Goal: Obtain resource: Download file/media

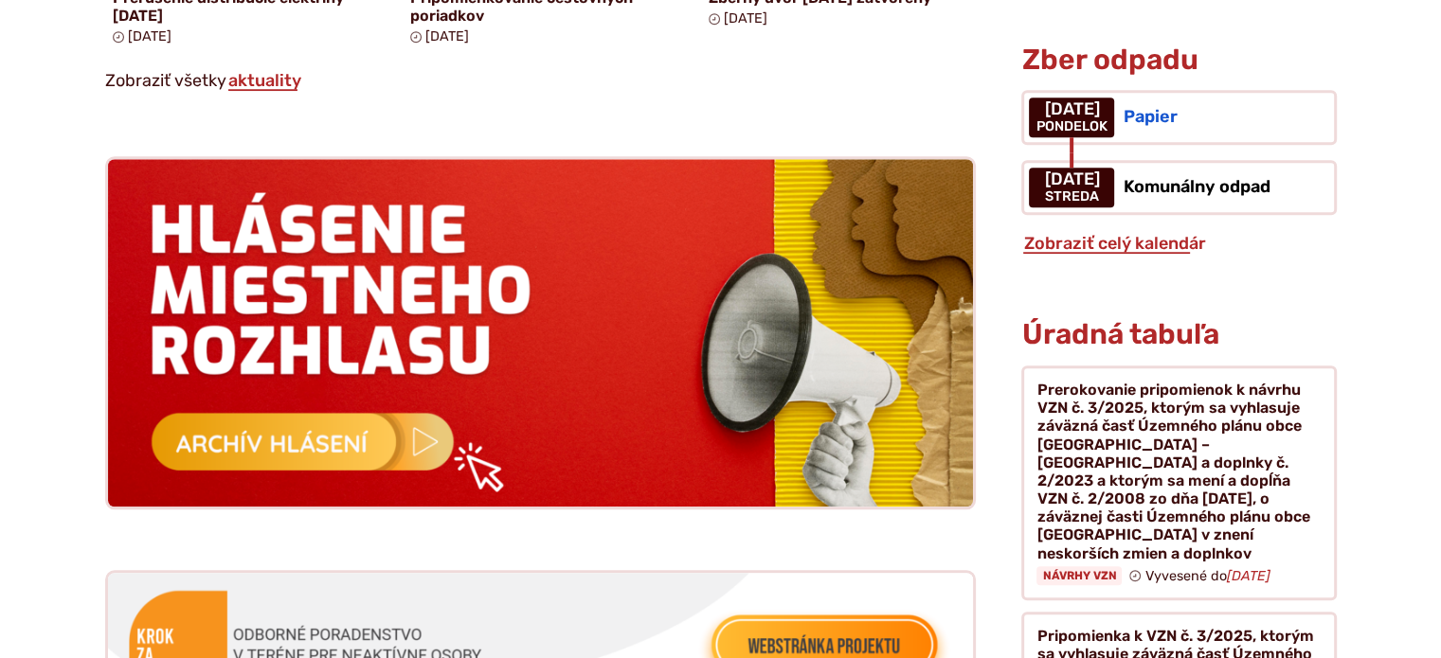
scroll to position [2304, 0]
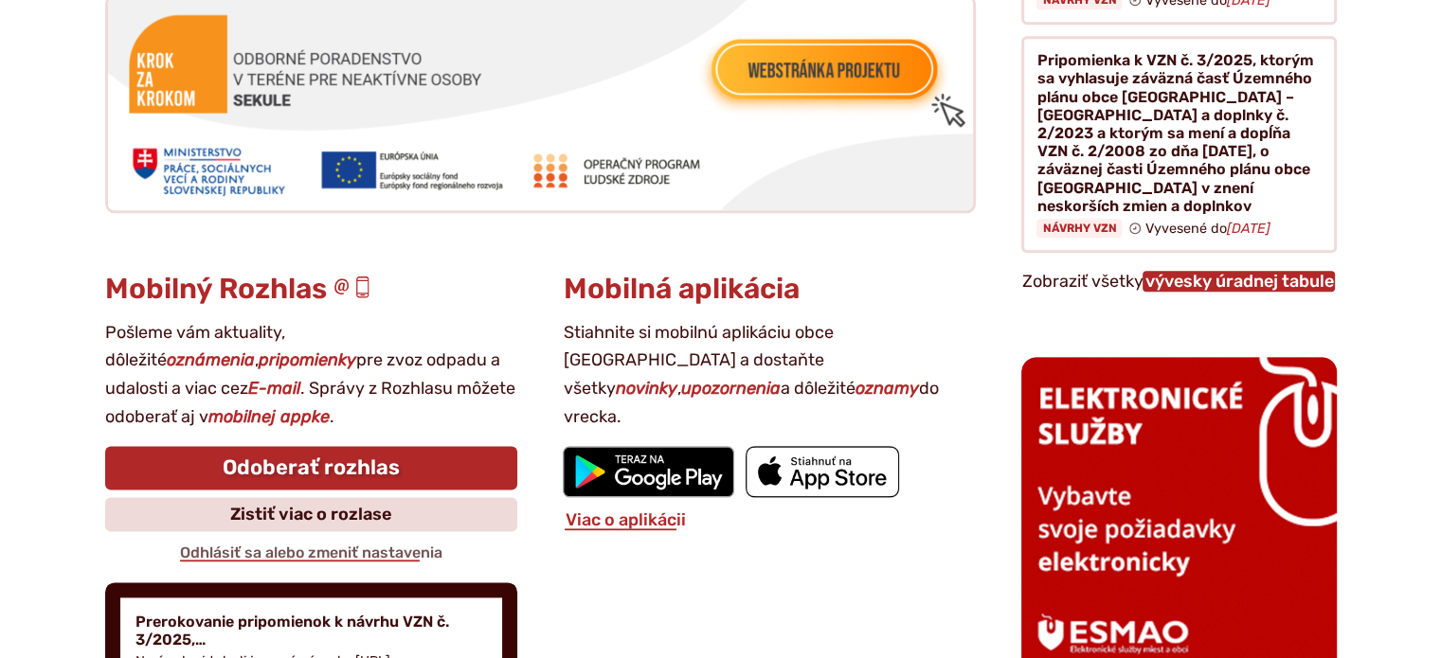
click at [1231, 271] on link "vývesky úradnej tabule" at bounding box center [1239, 281] width 192 height 21
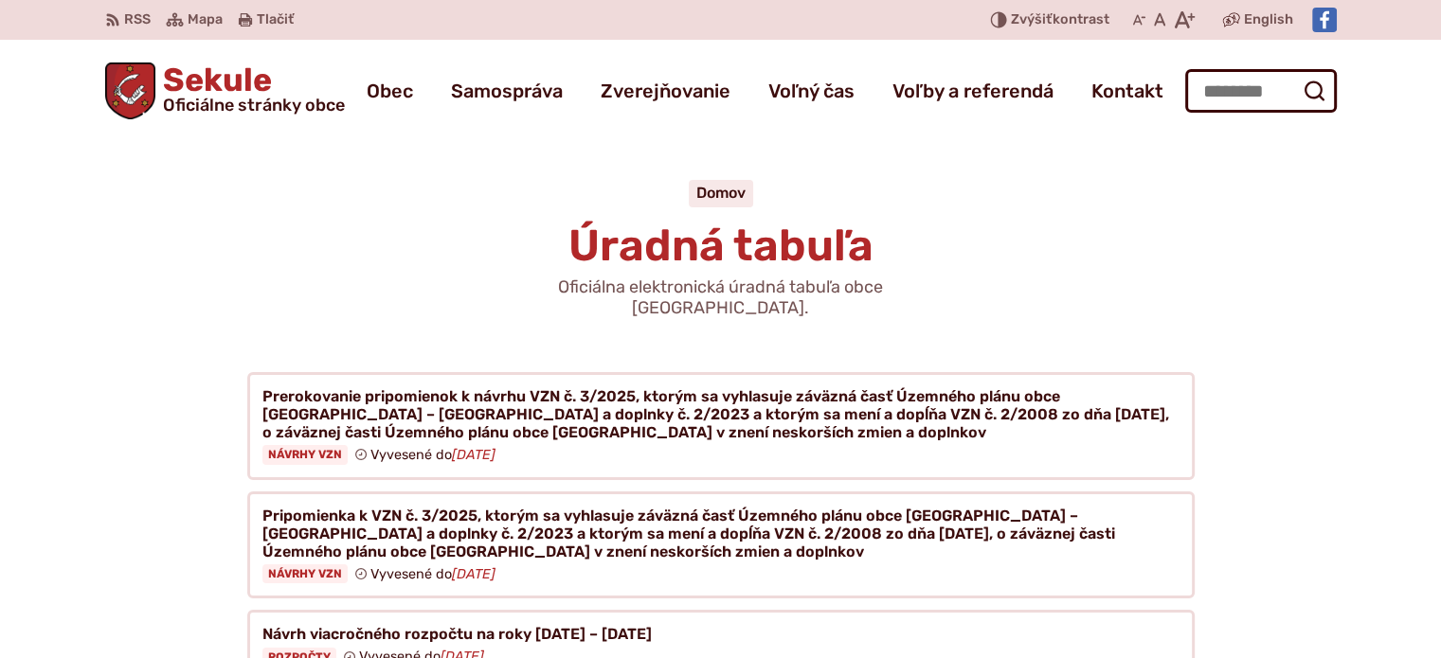
scroll to position [576, 0]
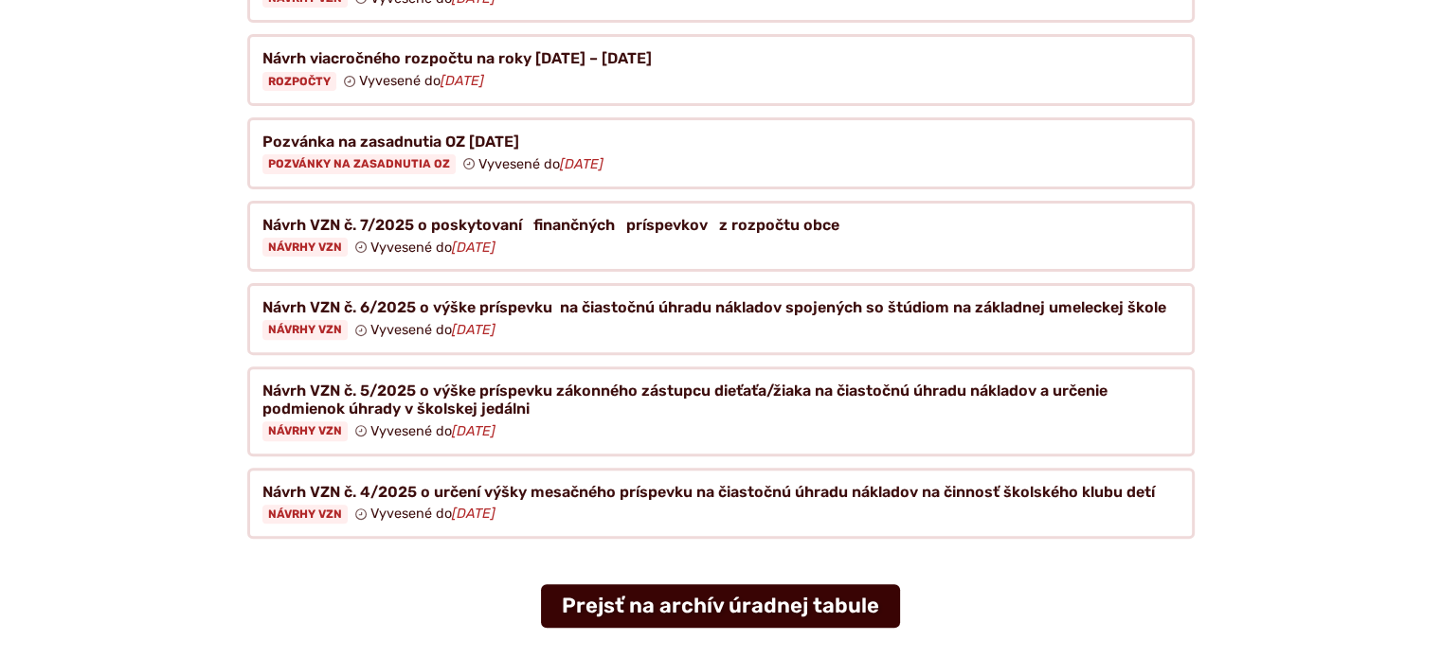
click at [848, 585] on link "Prejsť na archív úradnej tabule" at bounding box center [720, 607] width 359 height 44
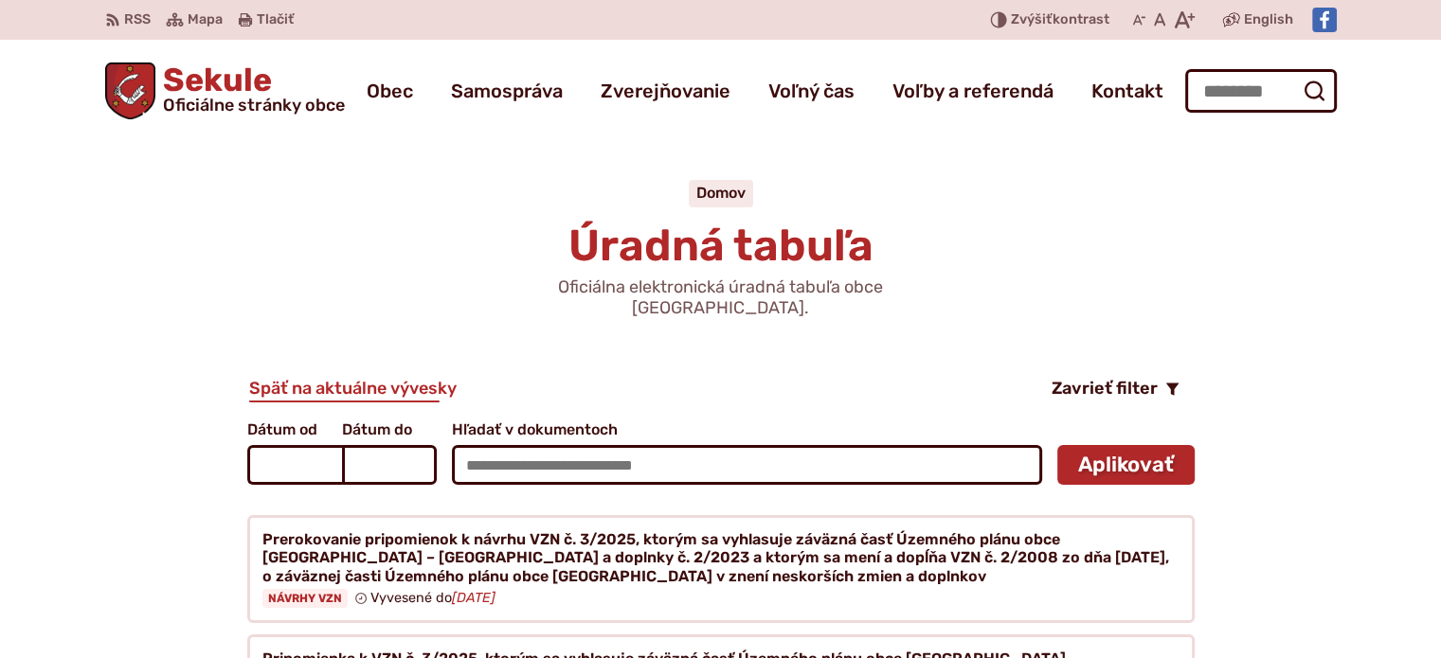
scroll to position [576, 0]
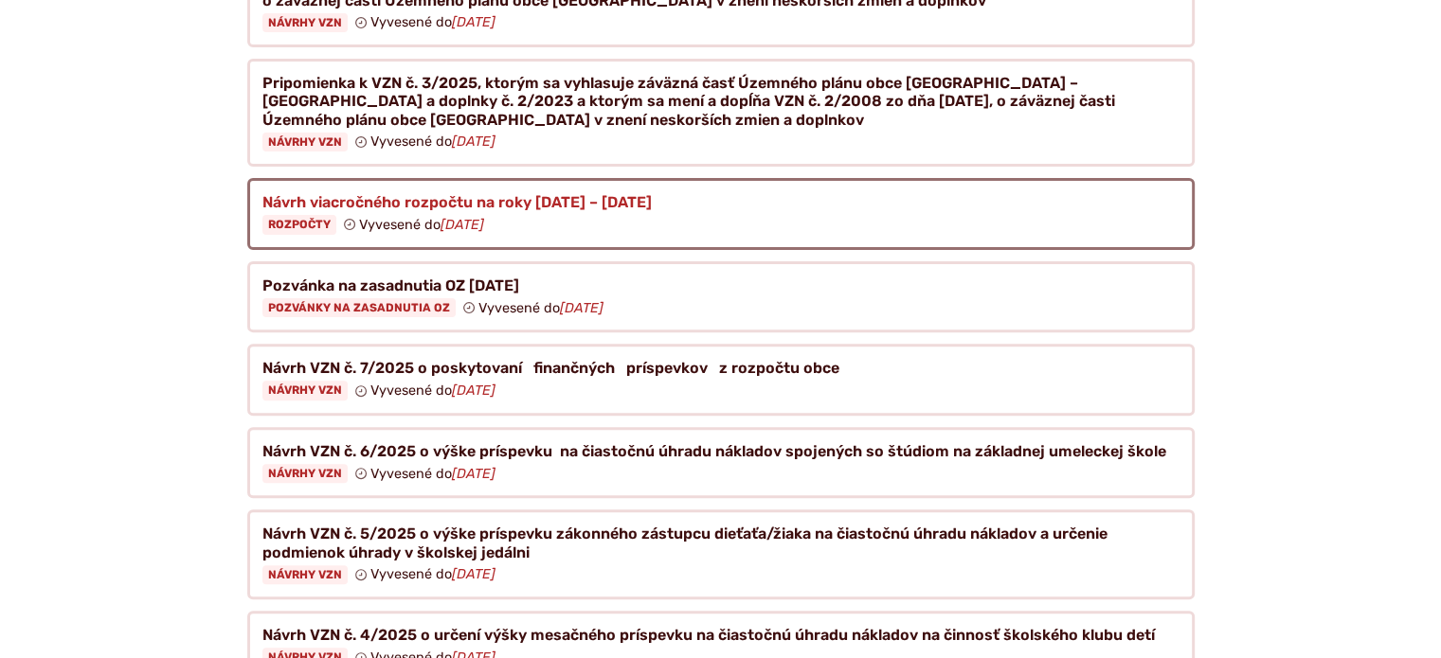
click at [614, 182] on figure at bounding box center [720, 214] width 947 height 72
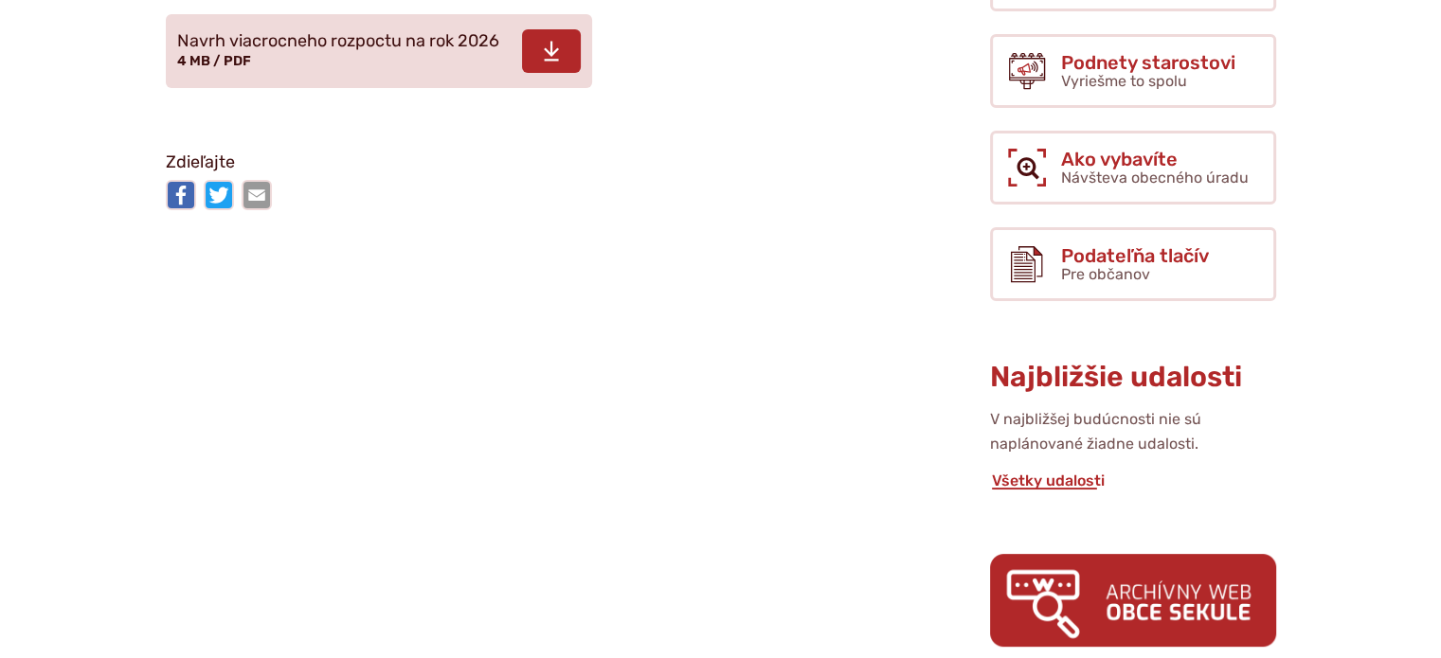
click at [553, 63] on icon at bounding box center [551, 51] width 17 height 23
